Goal: Obtain resource: Obtain resource

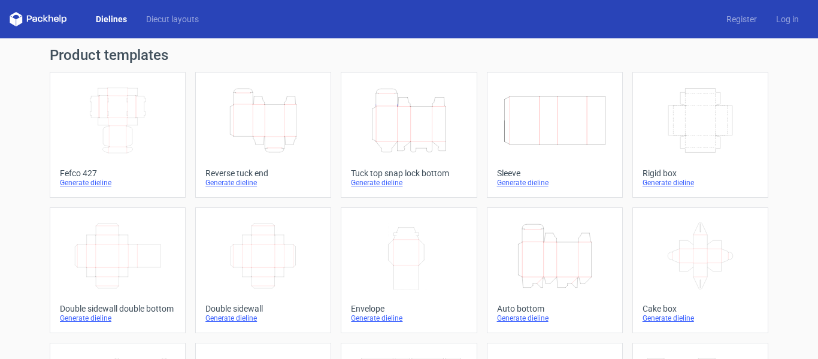
click at [525, 175] on div "Sleeve" at bounding box center [555, 173] width 116 height 10
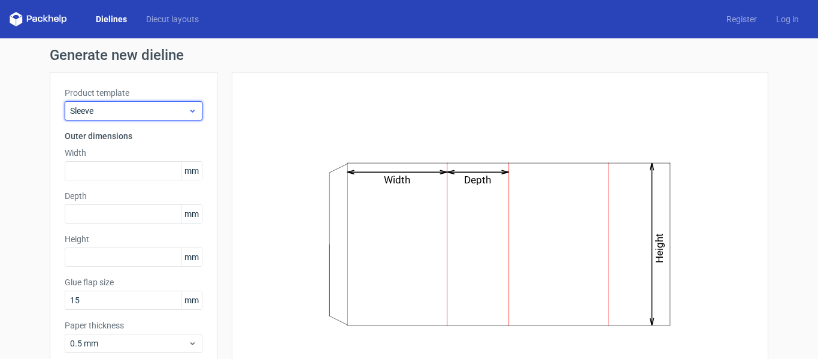
click at [116, 110] on span "Sleeve" at bounding box center [129, 111] width 118 height 12
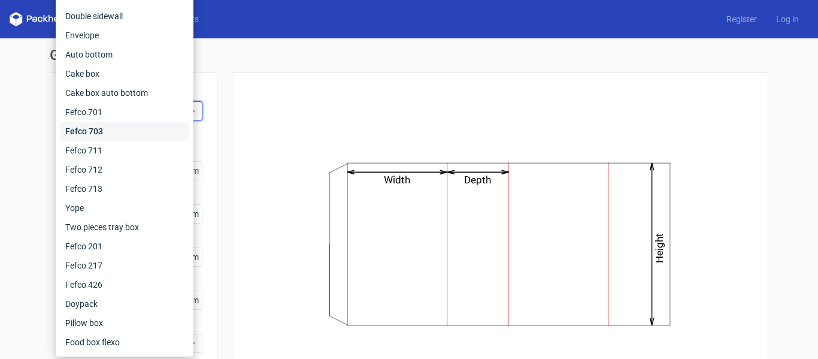
click at [110, 129] on div "Fefco 703" at bounding box center [124, 131] width 128 height 19
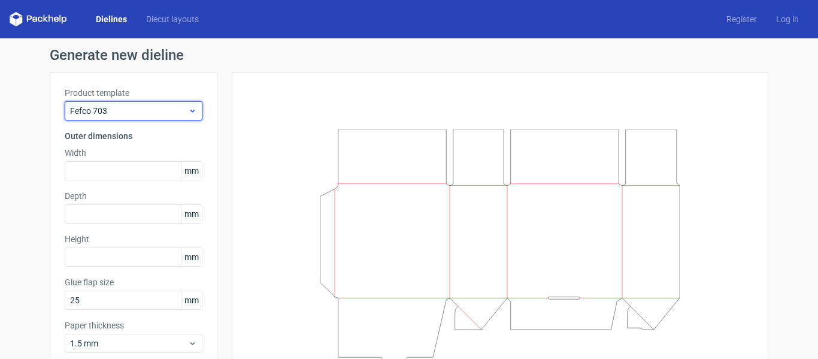
click at [113, 112] on span "Fefco 703" at bounding box center [129, 111] width 118 height 12
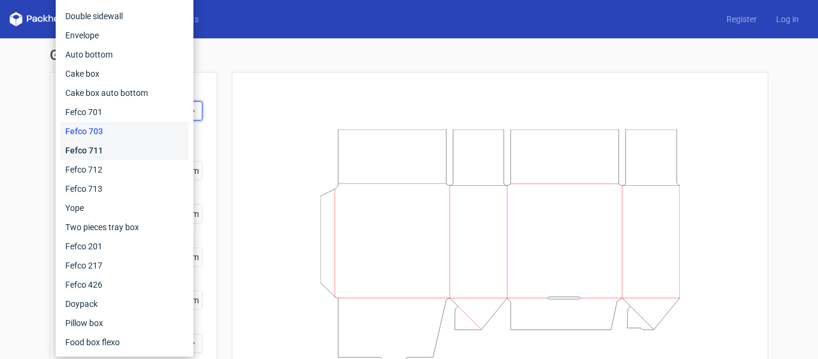
click at [101, 144] on div "Fefco 711" at bounding box center [124, 150] width 128 height 19
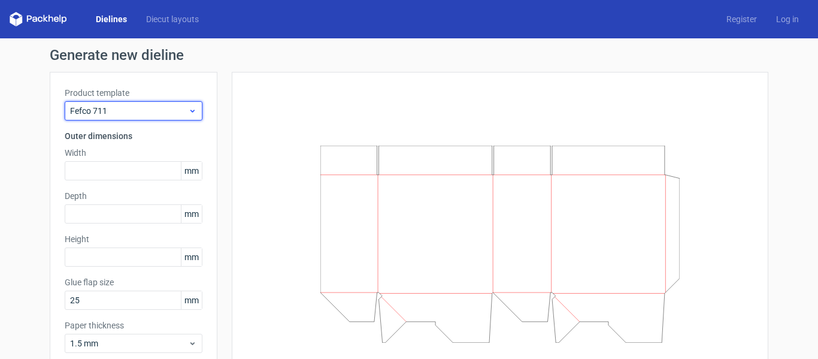
click at [111, 113] on span "Fefco 711" at bounding box center [129, 111] width 118 height 12
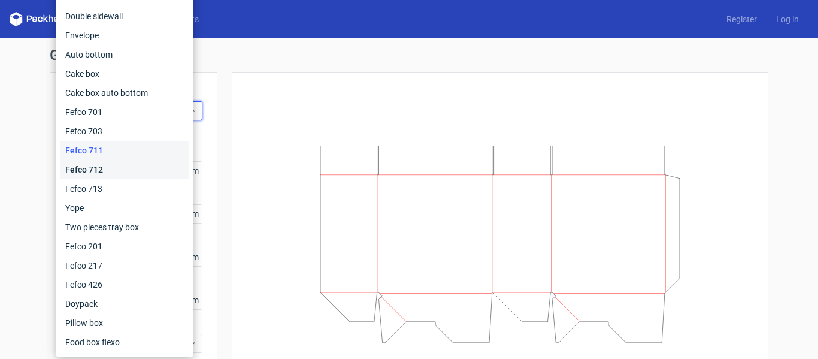
click at [99, 173] on div "Fefco 712" at bounding box center [124, 169] width 128 height 19
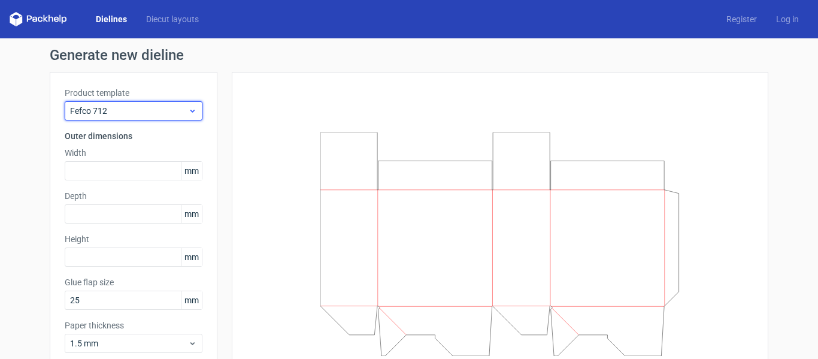
click at [119, 113] on span "Fefco 712" at bounding box center [129, 111] width 118 height 12
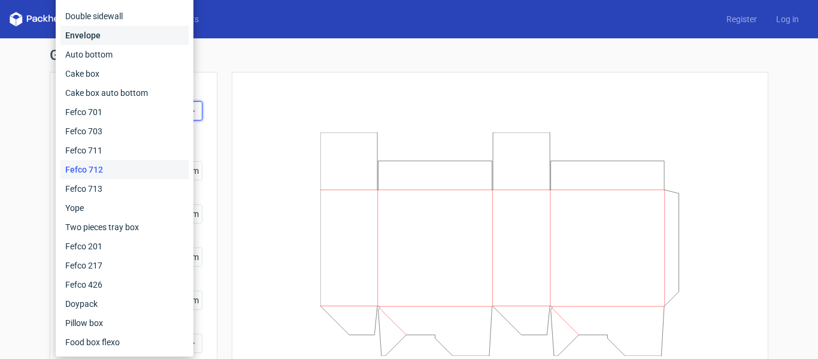
click at [99, 37] on div "Envelope" at bounding box center [124, 35] width 128 height 19
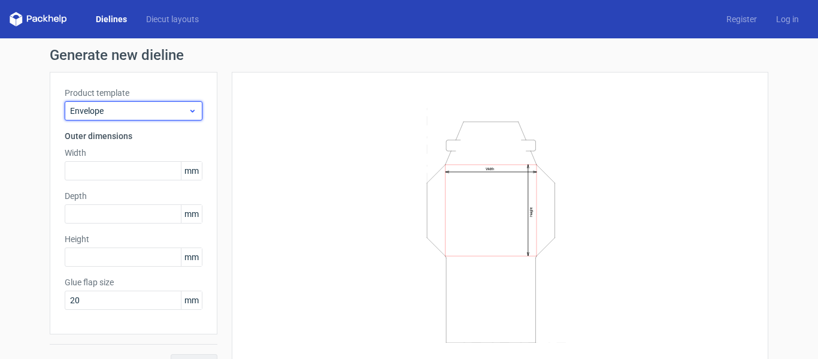
click at [102, 106] on span "Envelope" at bounding box center [129, 111] width 118 height 12
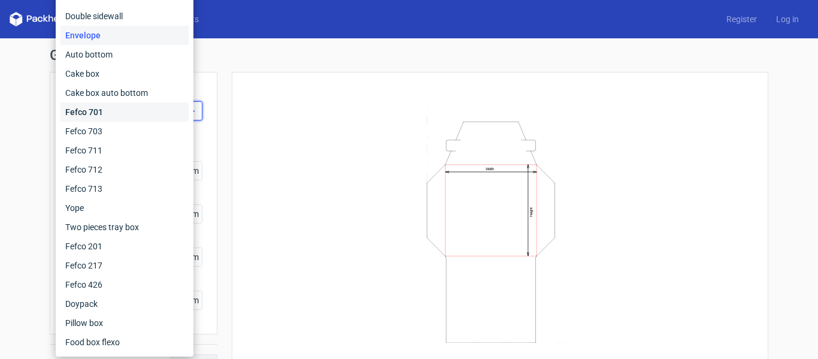
click at [102, 106] on div "Fefco 701" at bounding box center [124, 111] width 128 height 19
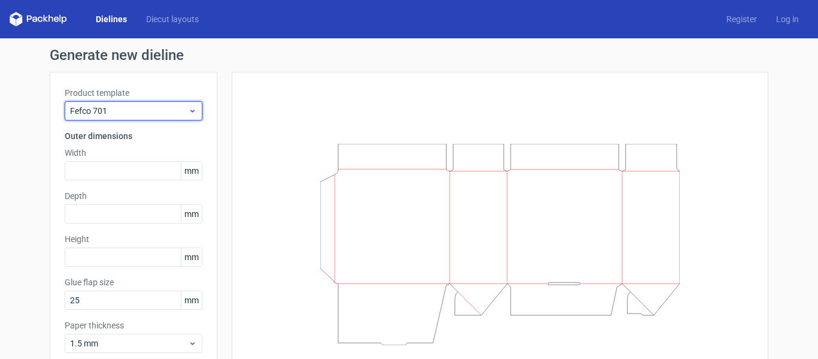
click at [154, 113] on span "Fefco 701" at bounding box center [129, 111] width 118 height 12
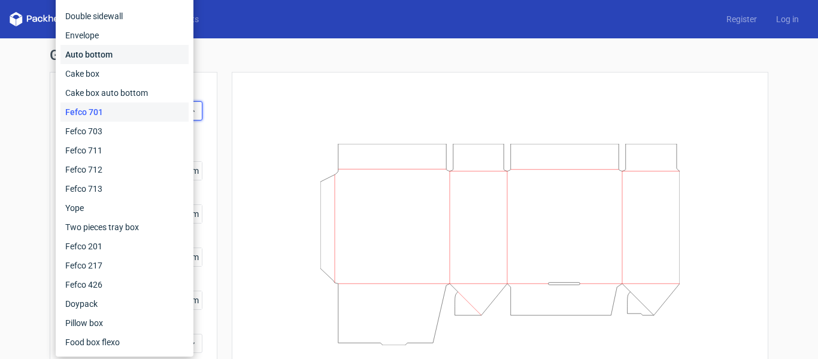
click at [111, 61] on div "Auto bottom" at bounding box center [124, 54] width 128 height 19
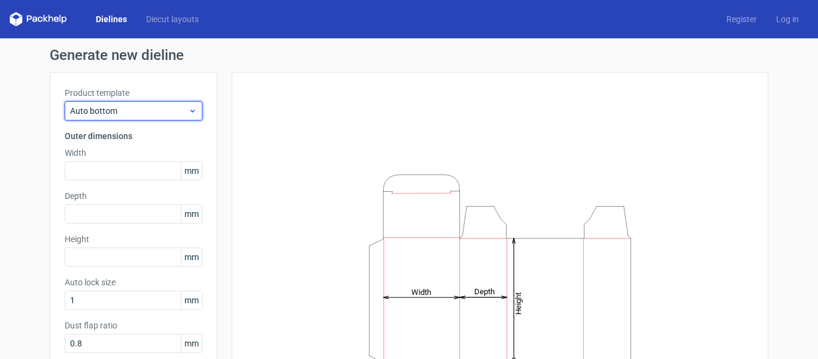
click at [156, 115] on span "Auto bottom" at bounding box center [129, 111] width 118 height 12
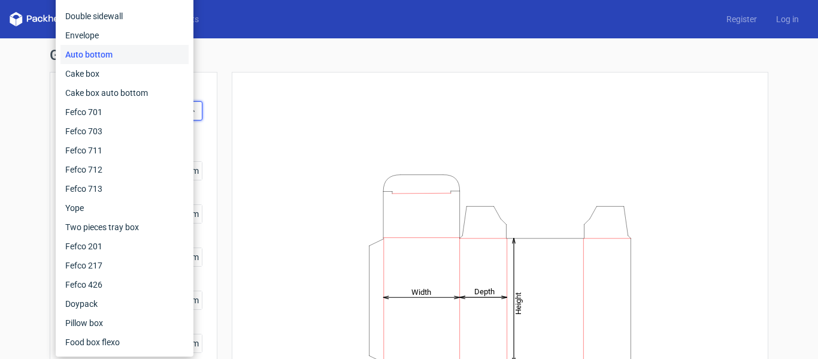
click at [301, 154] on div "Height Depth Width" at bounding box center [500, 287] width 507 height 401
